Goal: Obtain resource: Obtain resource

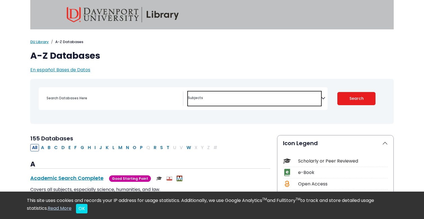
click at [234, 97] on textarea "Search" at bounding box center [254, 98] width 133 height 4
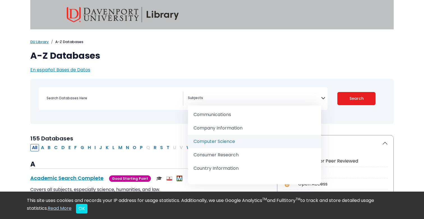
scroll to position [81, 0]
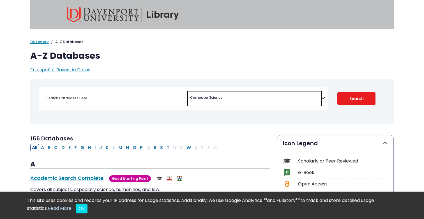
click at [235, 93] on span "× Computer Science" at bounding box center [254, 99] width 133 height 14
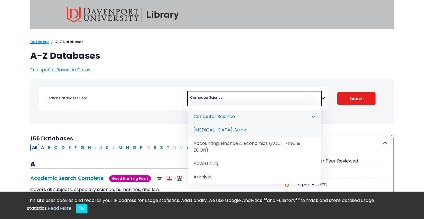
select select "182722"
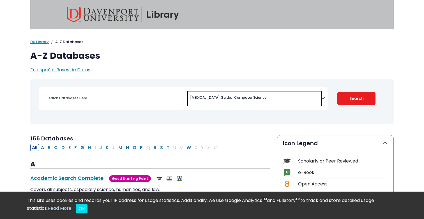
click at [261, 98] on span "× Coronavirus Guide × Computer Science" at bounding box center [254, 99] width 133 height 14
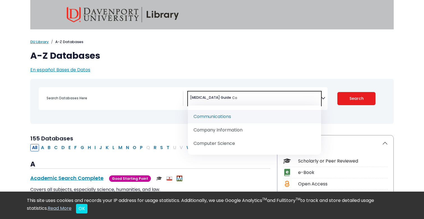
type textarea "C"
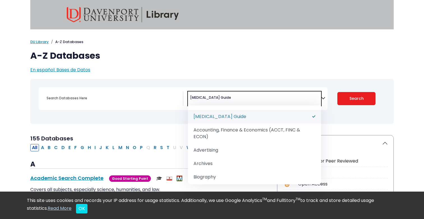
select select "Database Subject Filter"
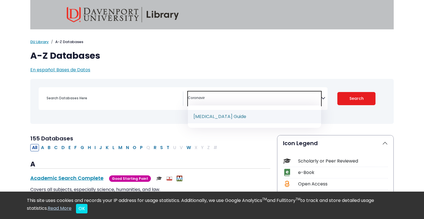
type textarea "Coronavir"
select select "182722"
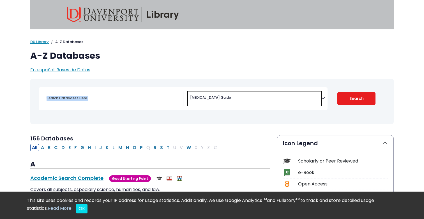
drag, startPoint x: 238, startPoint y: 97, endPoint x: 157, endPoint y: 98, distance: 80.7
click at [157, 98] on div "Coronavirus Guide Accounting, Finance & Economics (ACCT, FINC & ECON) Advertisi…" at bounding box center [183, 98] width 289 height 23
click at [244, 98] on span "× Coronavirus Guide" at bounding box center [254, 99] width 133 height 14
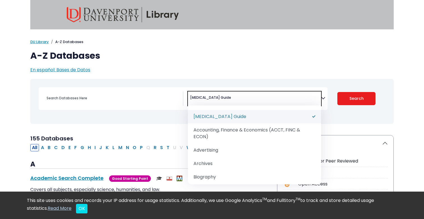
scroll to position [0, 0]
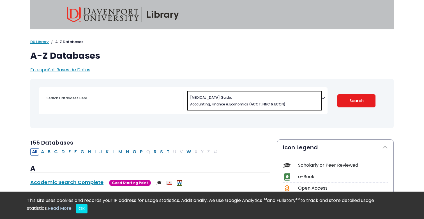
click at [243, 103] on span "× Coronavirus Guide × Accounting, Finance & Economics (ACCT, FINC & ECON)" at bounding box center [254, 101] width 133 height 18
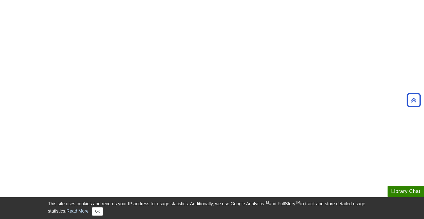
scroll to position [270, 0]
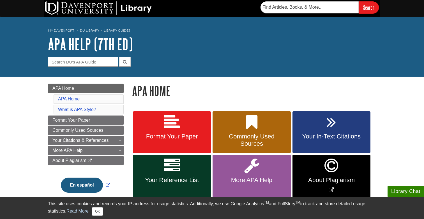
click at [182, 126] on link "Format Your Paper" at bounding box center [172, 133] width 78 height 42
click at [78, 6] on img at bounding box center [98, 7] width 107 height 13
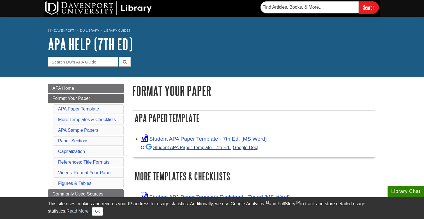
click at [173, 149] on link "Student APA Paper Template - 7th Ed. [Google Doc]" at bounding box center [202, 147] width 112 height 5
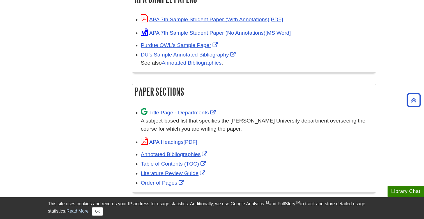
scroll to position [295, 0]
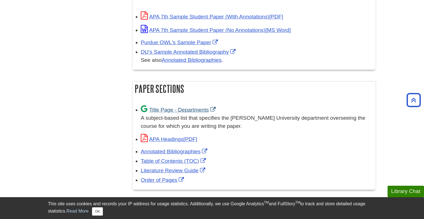
click at [194, 109] on link "Title Page - Departments" at bounding box center [179, 110] width 76 height 6
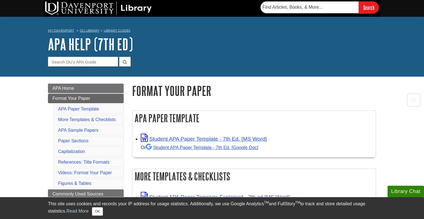
scroll to position [0, 0]
